Goal: Task Accomplishment & Management: Use online tool/utility

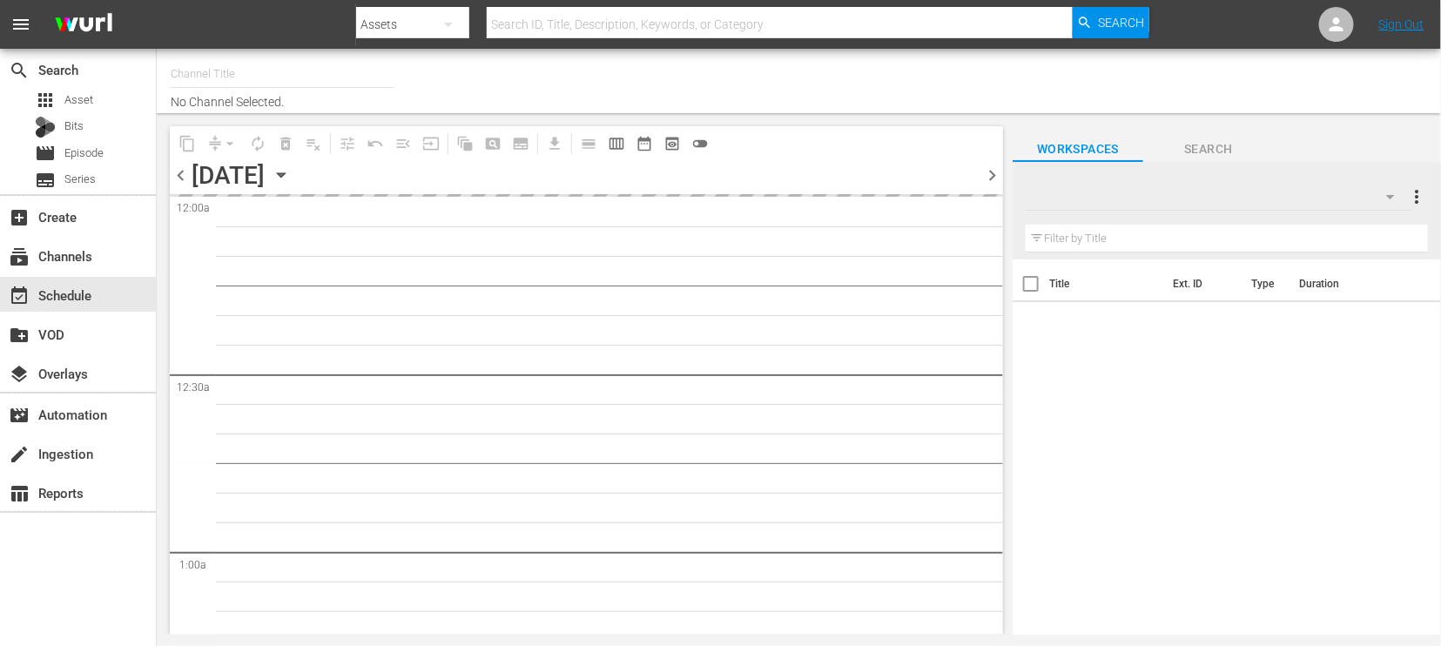
type input "SparkleMoviesGER (2102)"
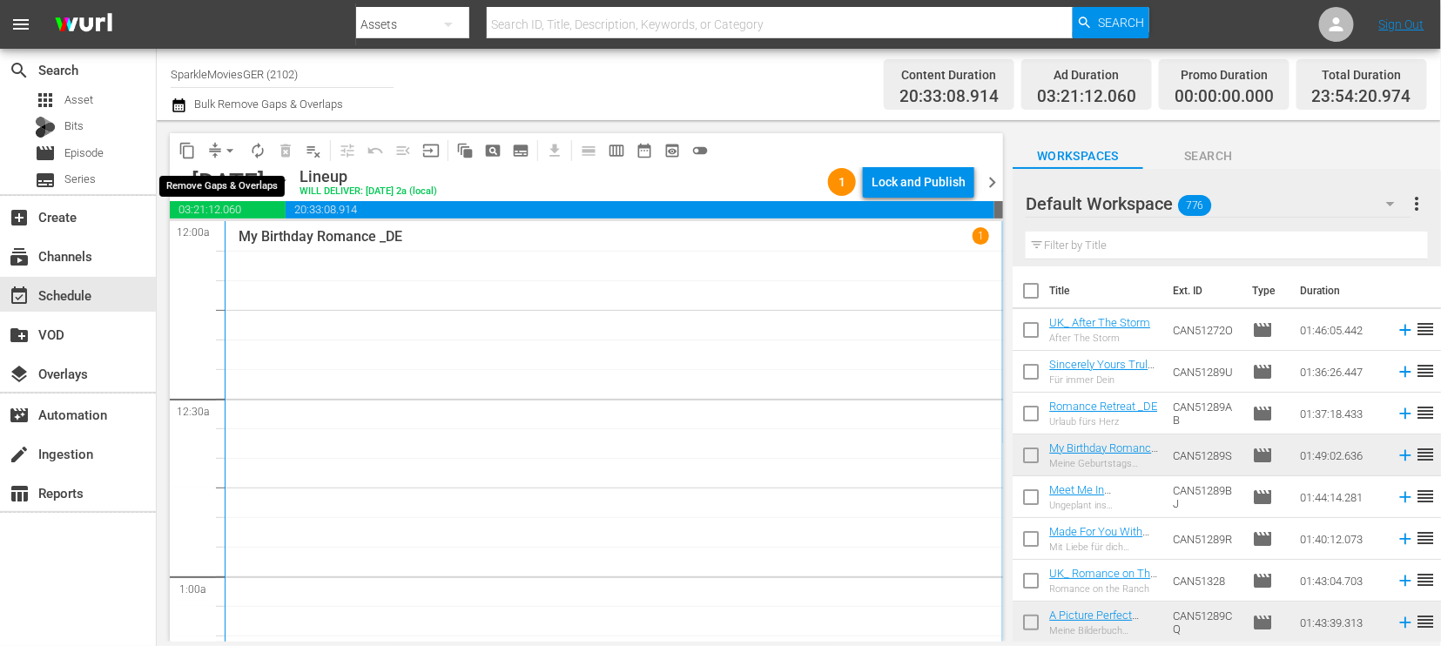
click at [229, 146] on span "arrow_drop_down" at bounding box center [229, 150] width 17 height 17
click at [224, 241] on li "Align to End of Previous Day" at bounding box center [230, 242] width 183 height 29
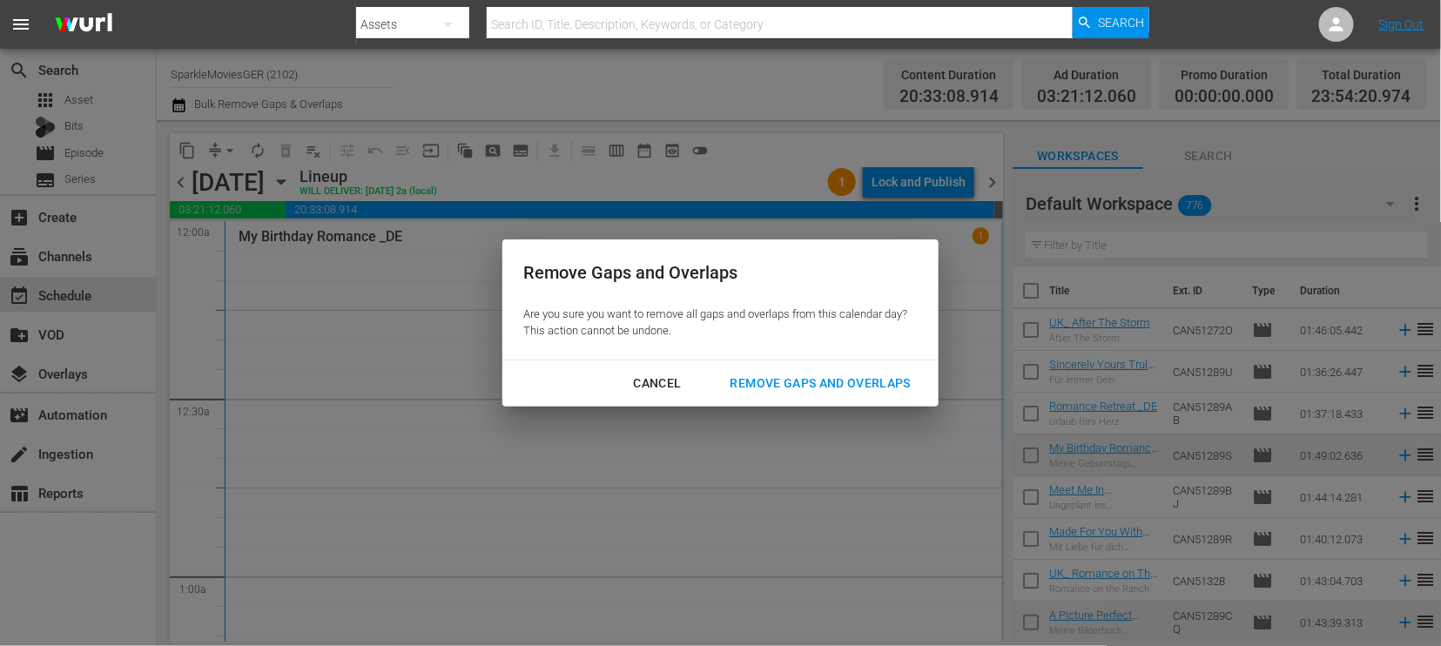
click at [816, 377] on div "Remove Gaps and Overlaps" at bounding box center [821, 384] width 208 height 22
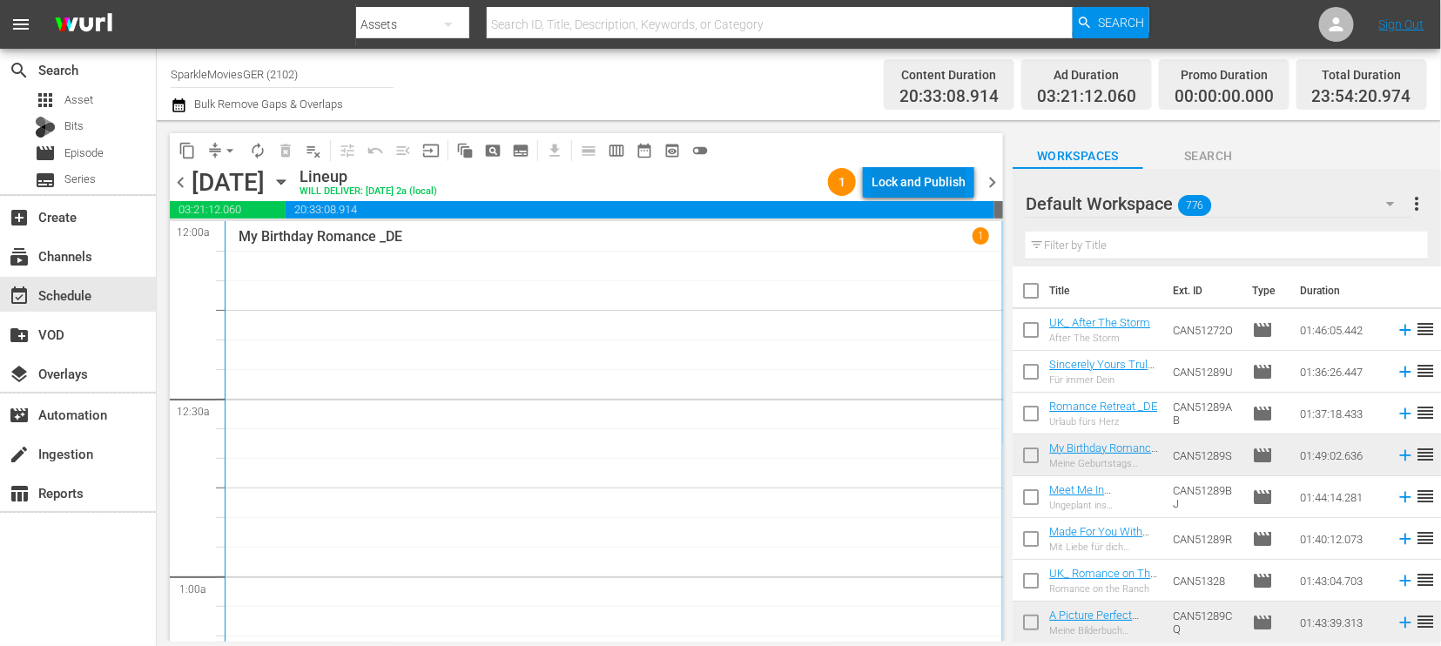
click at [899, 179] on div "Lock and Publish" at bounding box center [919, 181] width 94 height 31
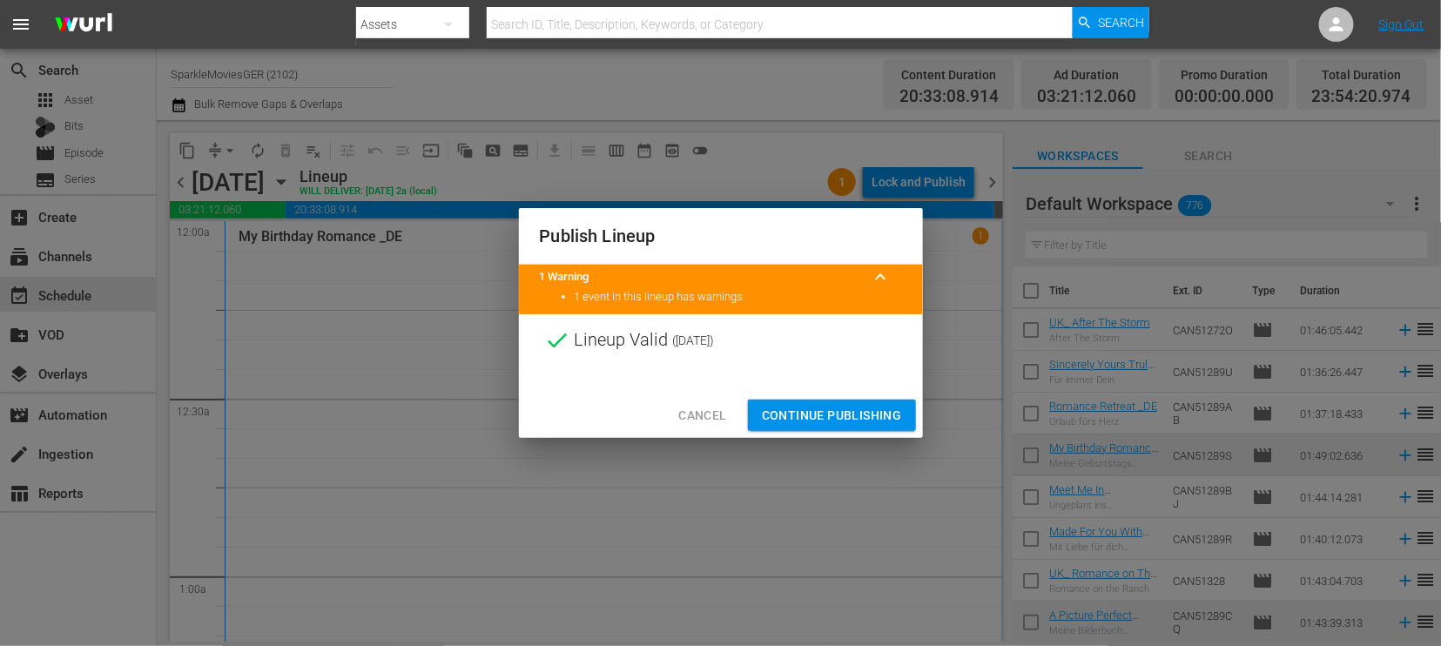
click at [849, 413] on span "Continue Publishing" at bounding box center [832, 416] width 140 height 22
